Goal: Task Accomplishment & Management: Manage account settings

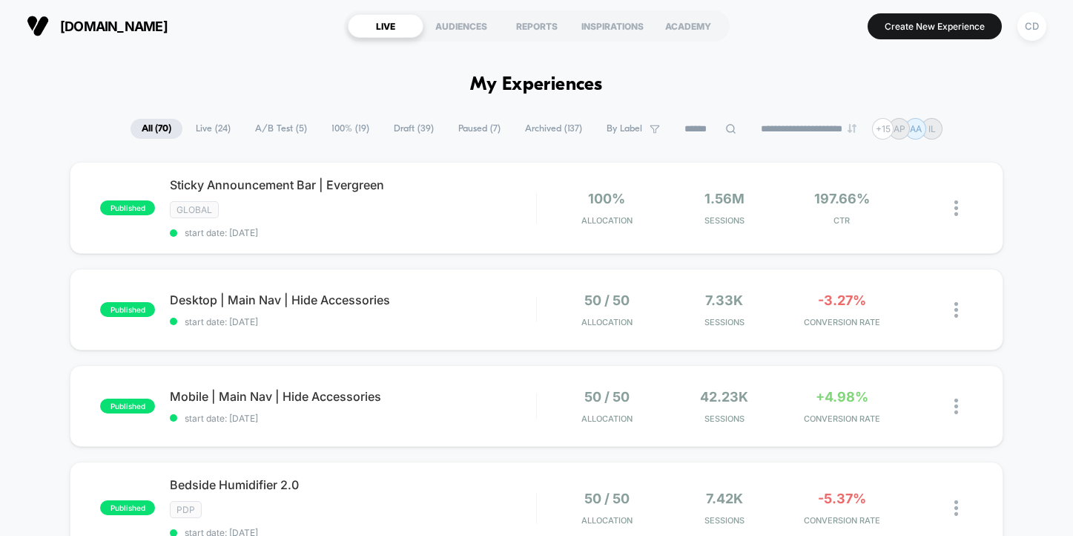
click at [205, 132] on span "Live ( 24 )" at bounding box center [213, 129] width 57 height 20
click at [281, 123] on span "A/B Test ( 5 )" at bounding box center [282, 129] width 74 height 20
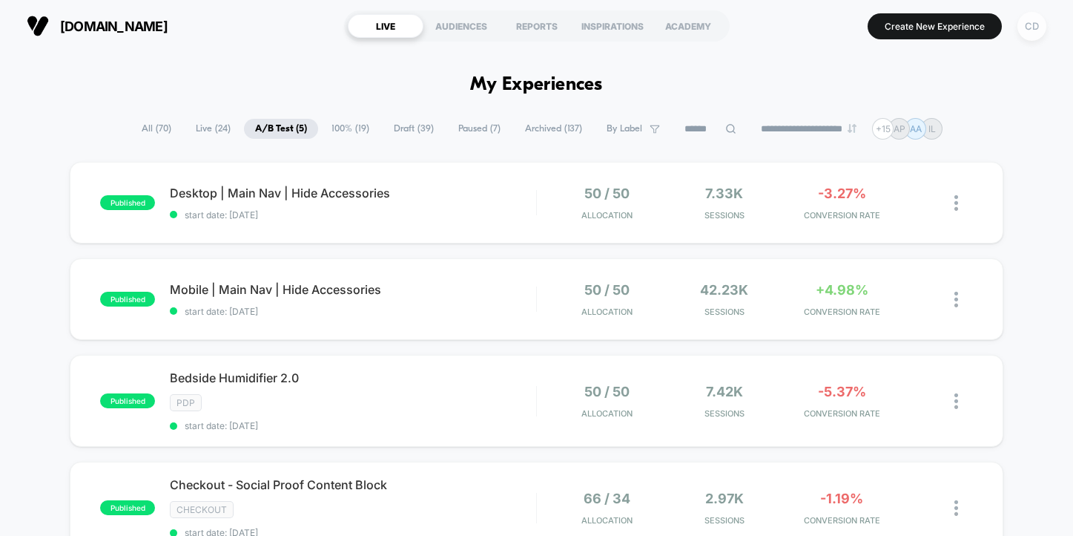
click at [1030, 29] on div "CD" at bounding box center [1032, 26] width 29 height 29
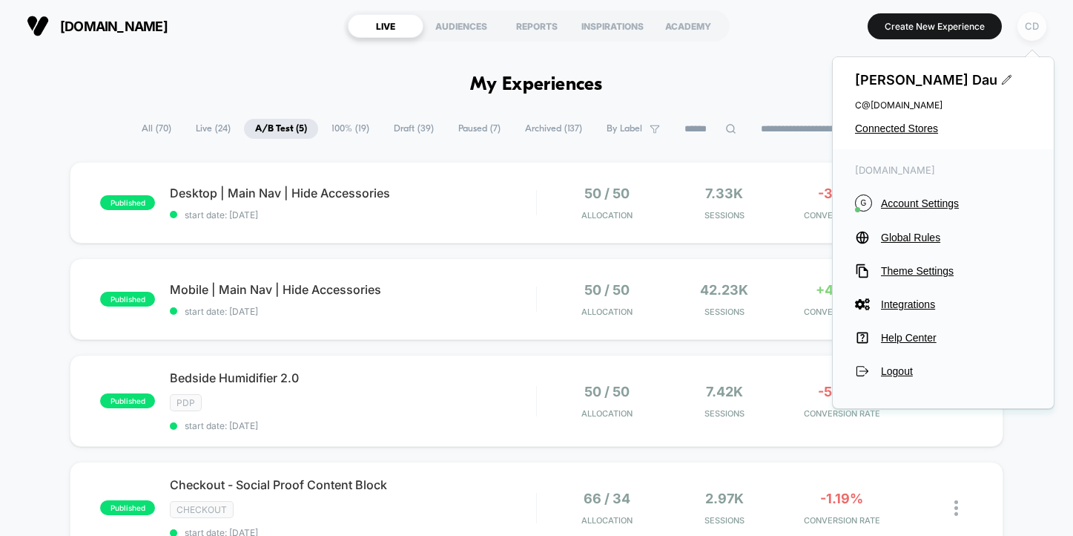
click at [1031, 13] on div "CD" at bounding box center [1032, 26] width 29 height 29
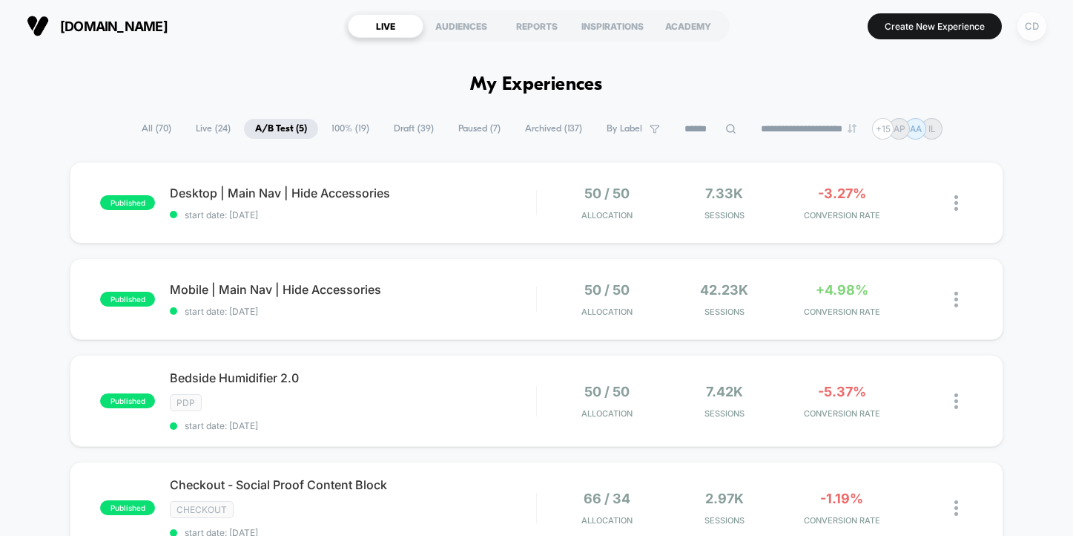
click at [1031, 13] on div "CD" at bounding box center [1032, 26] width 29 height 29
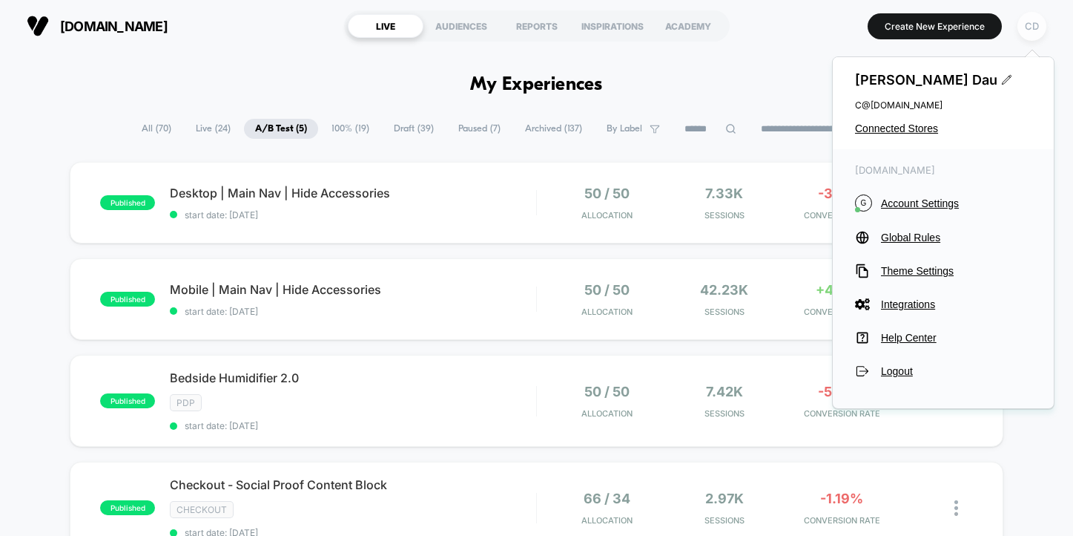
click at [1026, 26] on div "CD" at bounding box center [1032, 26] width 29 height 29
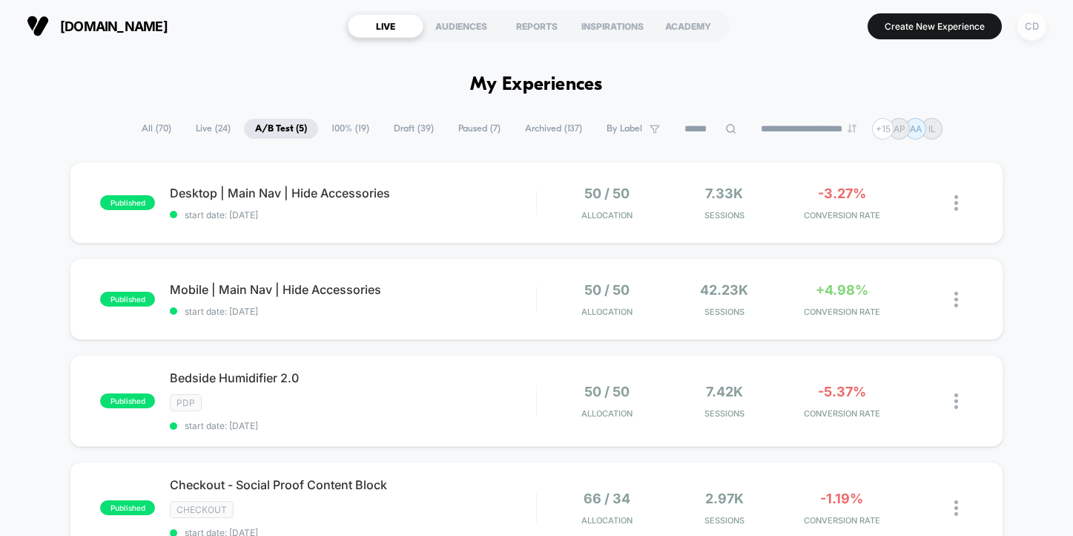
click at [1026, 26] on div "CD" at bounding box center [1032, 26] width 29 height 29
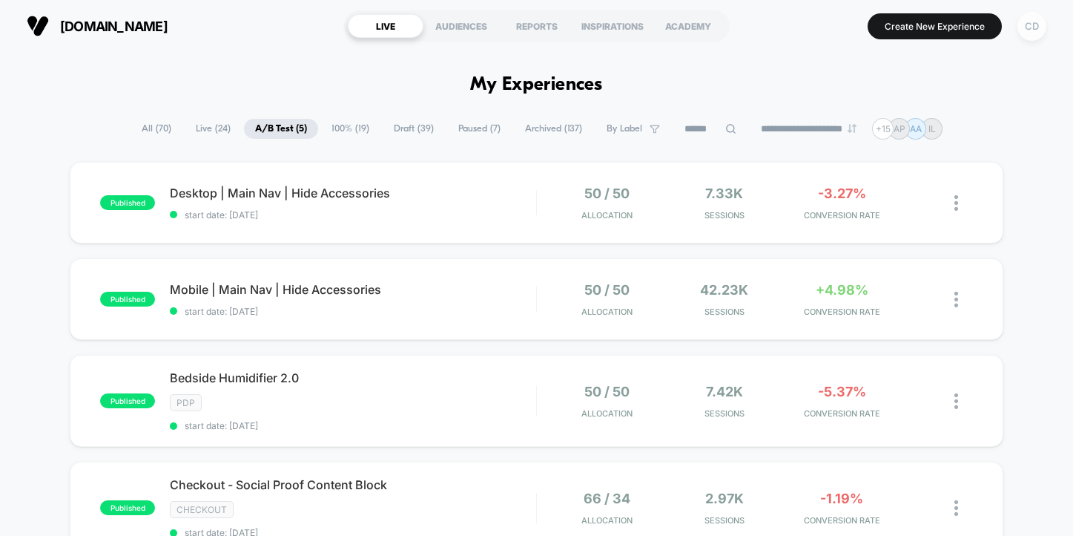
click at [1033, 16] on div "CD" at bounding box center [1032, 26] width 29 height 29
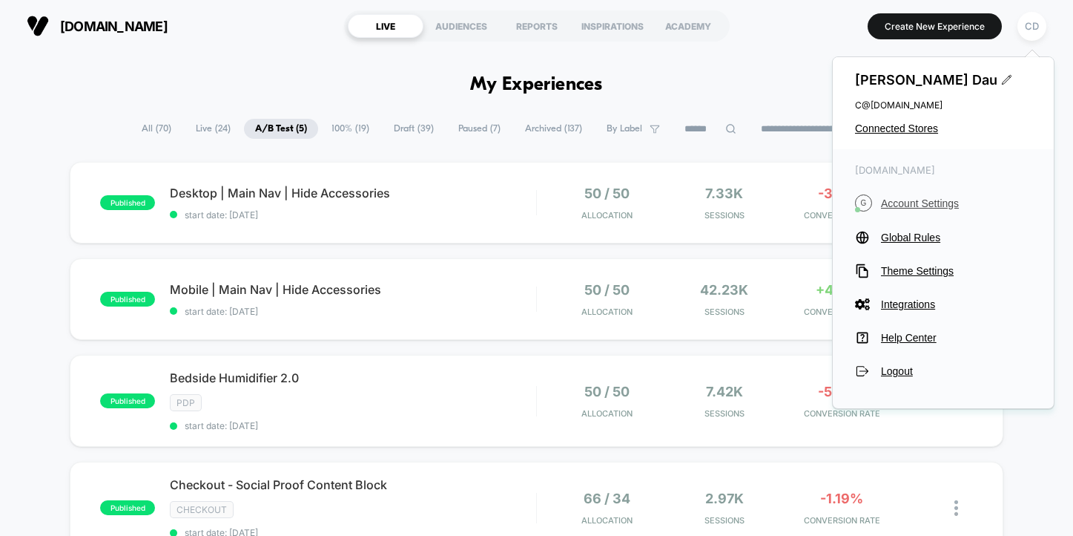
click at [923, 200] on span "Account Settings" at bounding box center [956, 203] width 151 height 12
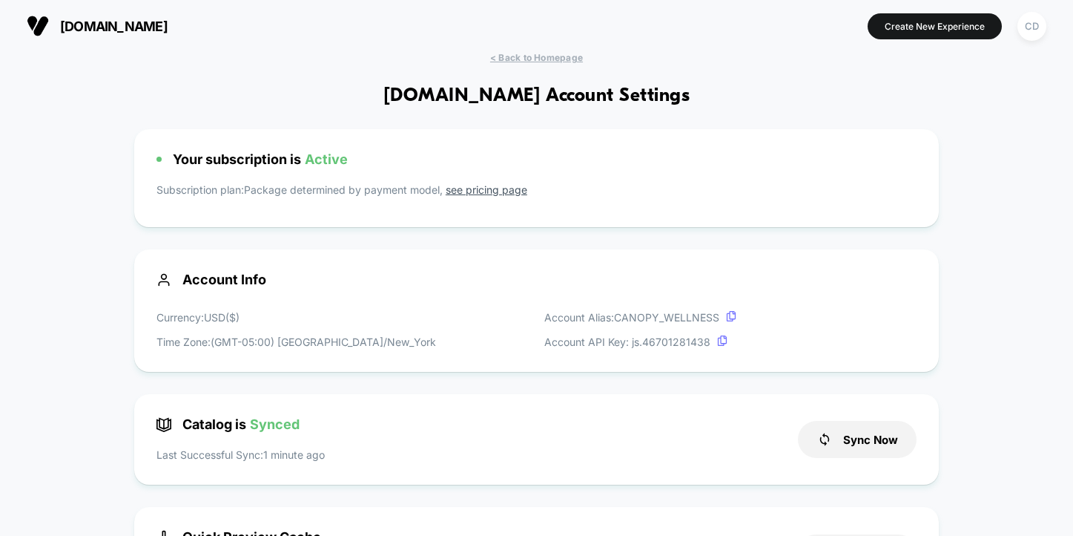
click at [46, 36] on img at bounding box center [38, 26] width 22 height 22
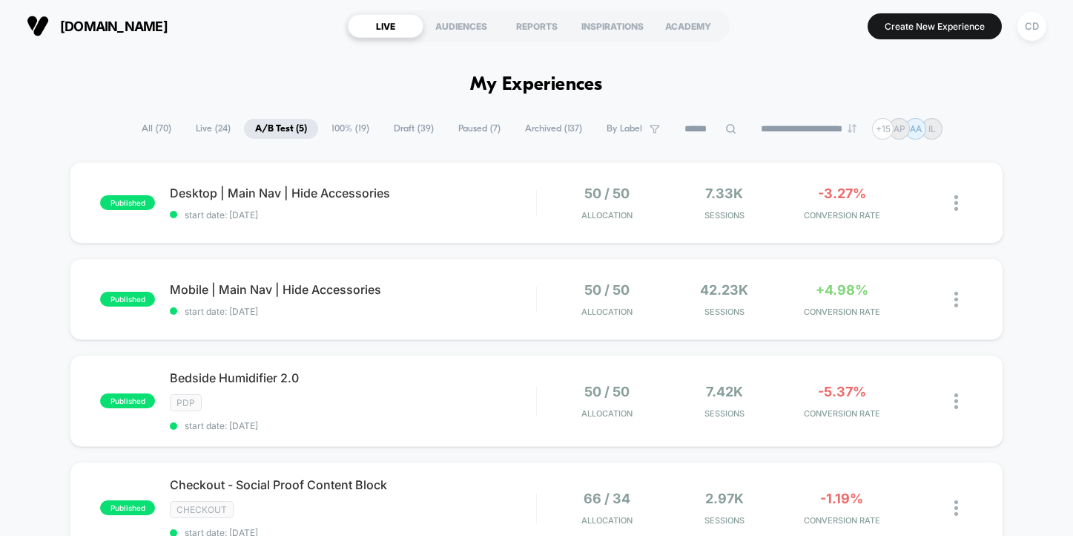
click at [209, 128] on span "Live ( 24 )" at bounding box center [213, 129] width 57 height 20
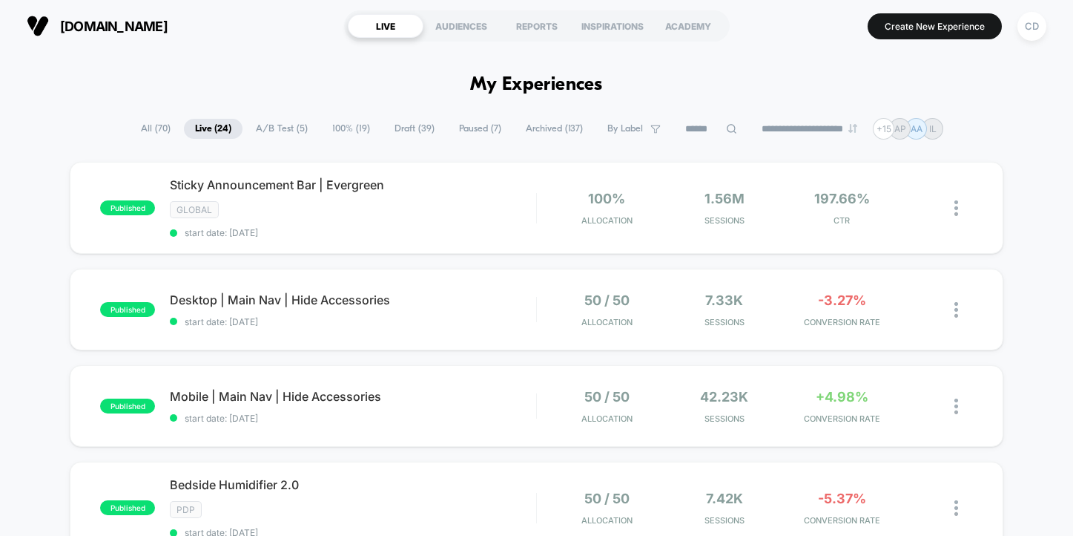
click at [145, 136] on span "All ( 70 )" at bounding box center [156, 129] width 52 height 20
